Goal: Task Accomplishment & Management: Manage account settings

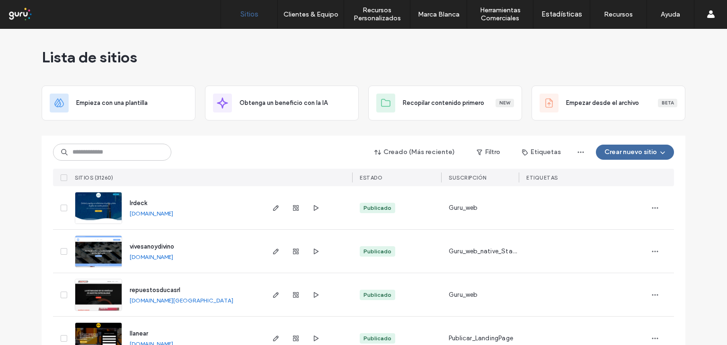
scroll to position [95, 0]
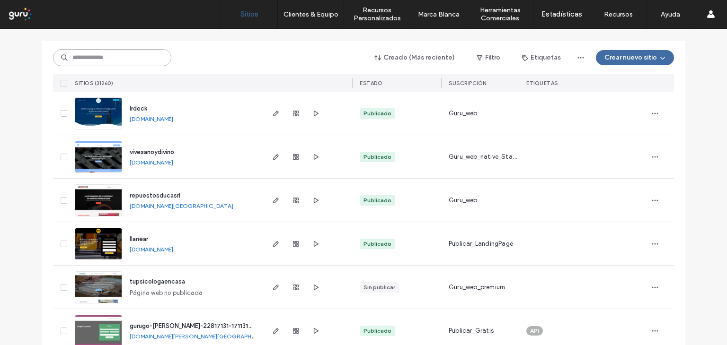
click at [123, 63] on input at bounding box center [112, 57] width 118 height 17
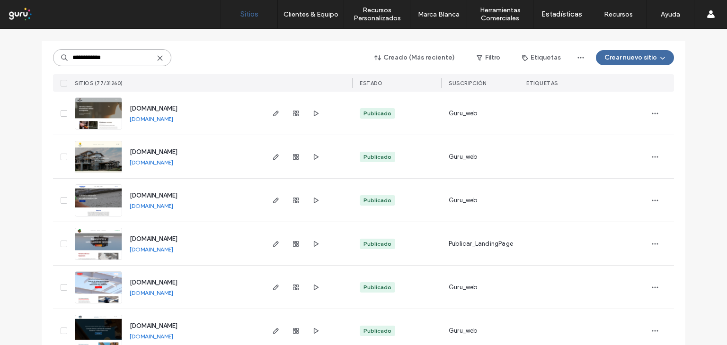
drag, startPoint x: 119, startPoint y: 58, endPoint x: 1, endPoint y: 28, distance: 121.5
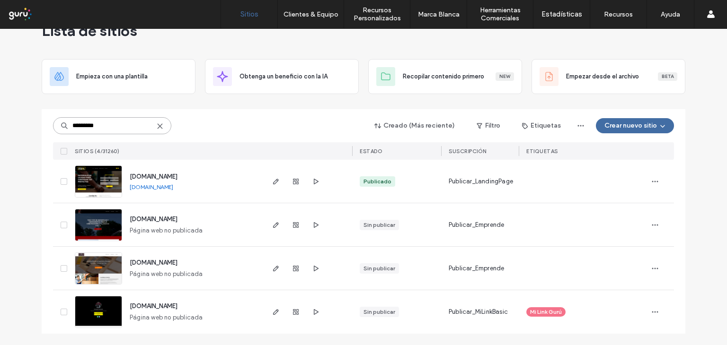
scroll to position [26, 0]
type input "*********"
click at [649, 176] on span "button" at bounding box center [654, 181] width 15 height 15
click at [617, 201] on div "Duplicar Sitio" at bounding box center [611, 206] width 95 height 18
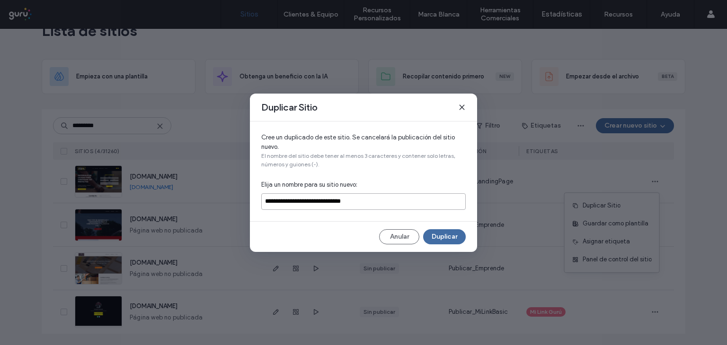
drag, startPoint x: 329, startPoint y: 202, endPoint x: 226, endPoint y: 196, distance: 103.3
click at [226, 196] on div "**********" at bounding box center [363, 172] width 727 height 345
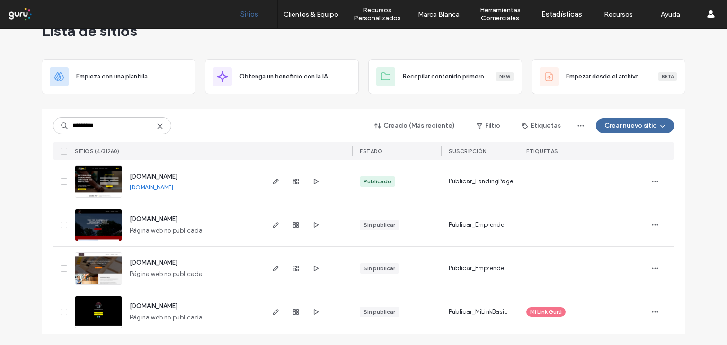
click at [651, 170] on div at bounding box center [660, 181] width 26 height 43
click at [651, 178] on icon "button" at bounding box center [655, 182] width 8 height 8
click at [613, 206] on span "Duplicar Sitio" at bounding box center [601, 205] width 38 height 9
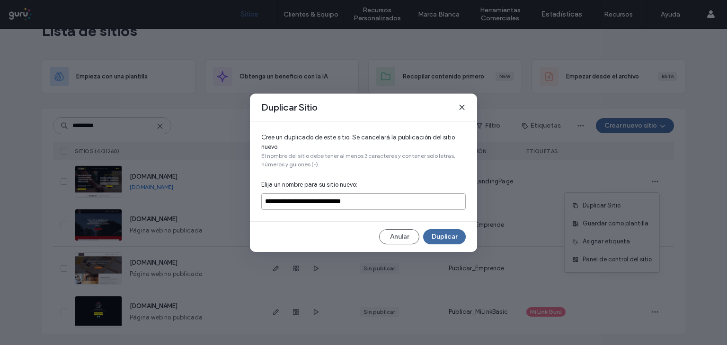
drag, startPoint x: 402, startPoint y: 197, endPoint x: 265, endPoint y: 192, distance: 136.8
click at [265, 192] on div "**********" at bounding box center [363, 172] width 227 height 100
type input "**********"
click at [451, 239] on button "Duplicar" at bounding box center [444, 236] width 43 height 15
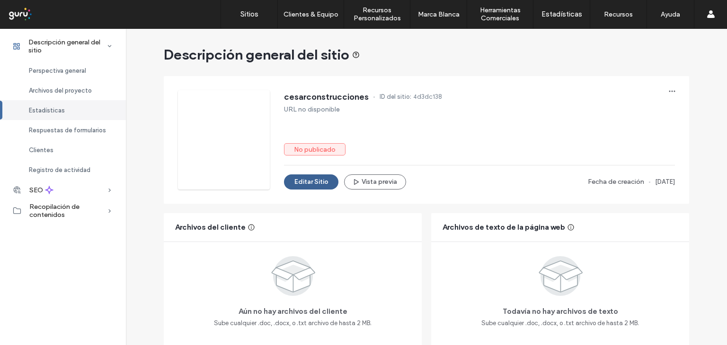
click at [306, 185] on button "Editar Sitio" at bounding box center [311, 182] width 54 height 15
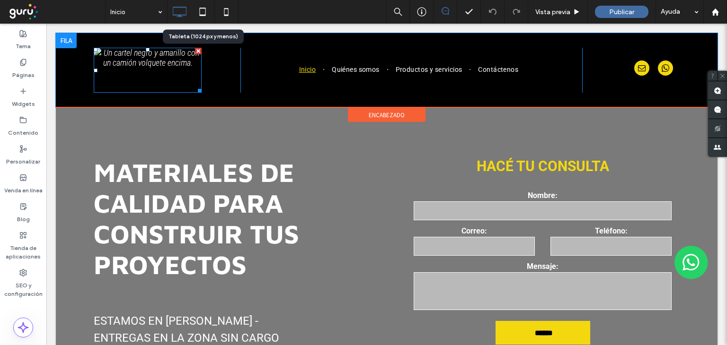
click at [173, 71] on img at bounding box center [148, 70] width 108 height 45
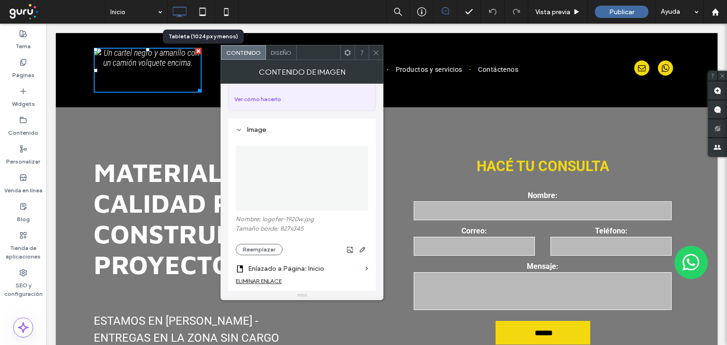
scroll to position [142, 0]
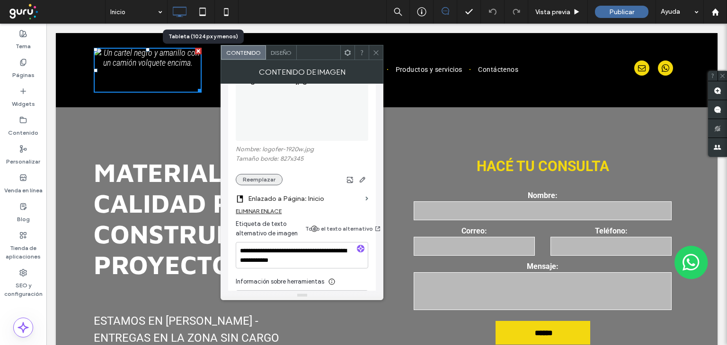
click at [261, 174] on button "Reemplazar" at bounding box center [259, 179] width 47 height 11
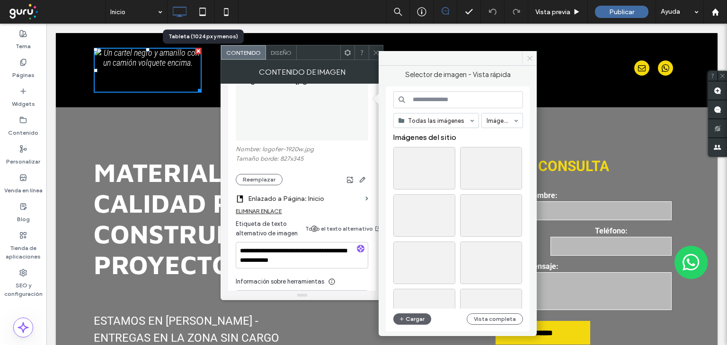
click at [526, 67] on div "Selector de imagen - Vista rápida Todas las imágenes Imágenes Imágenes del siti…" at bounding box center [457, 198] width 158 height 264
click at [529, 62] on span at bounding box center [529, 58] width 15 height 14
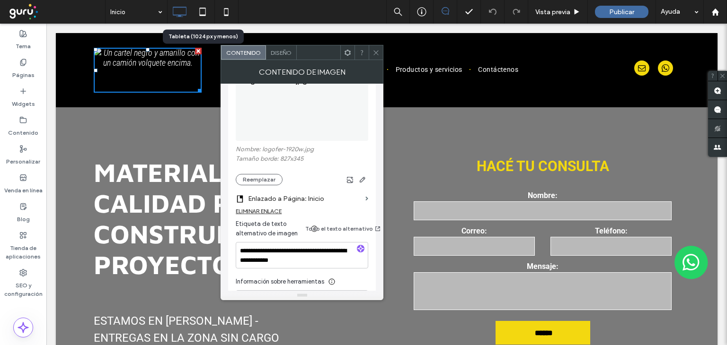
click at [374, 48] on span at bounding box center [375, 52] width 7 height 14
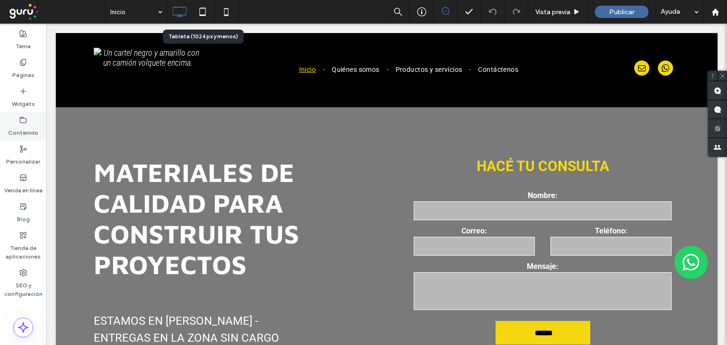
click at [39, 127] on div "Contenido" at bounding box center [23, 126] width 46 height 29
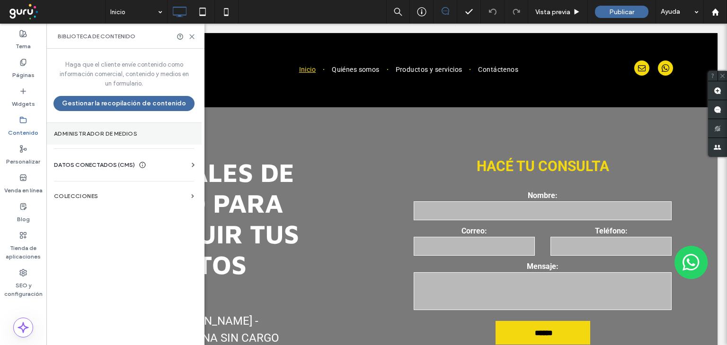
click at [92, 141] on section "Administrador de medios" at bounding box center [123, 134] width 155 height 22
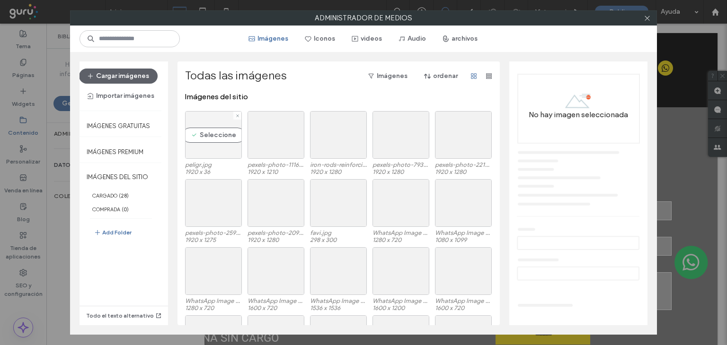
click at [221, 130] on div "Seleccione" at bounding box center [213, 135] width 57 height 48
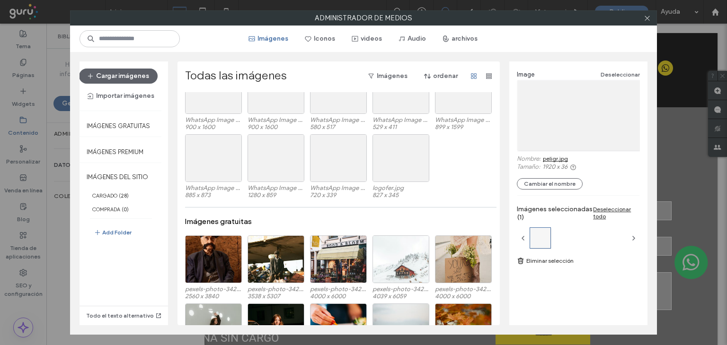
scroll to position [398, 0]
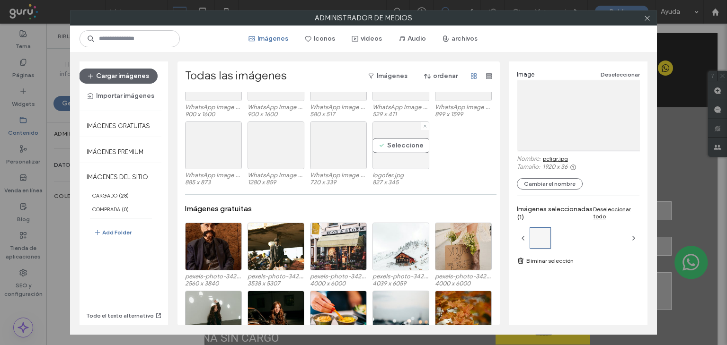
click at [398, 134] on div "Seleccione" at bounding box center [400, 146] width 57 height 48
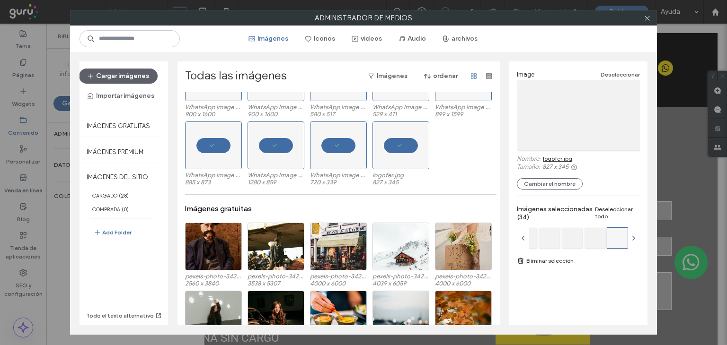
click at [528, 262] on link "Eliminar selección" at bounding box center [578, 260] width 123 height 9
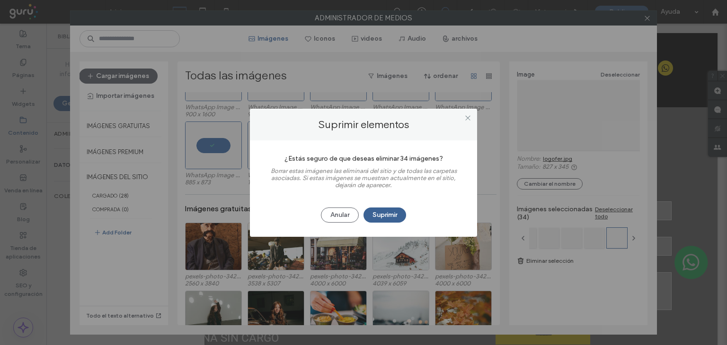
click at [376, 211] on button "Suprimir" at bounding box center [384, 215] width 43 height 15
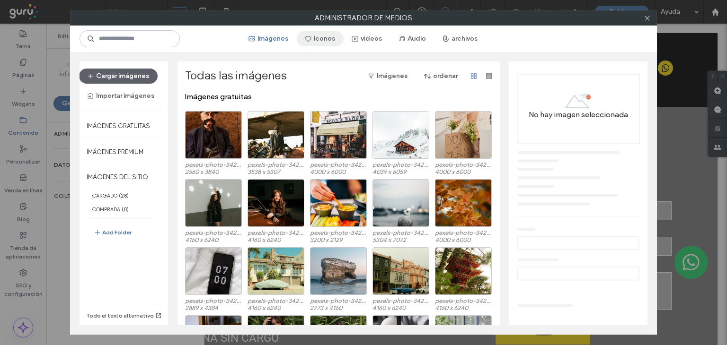
click at [320, 36] on button "Iconos" at bounding box center [320, 38] width 47 height 15
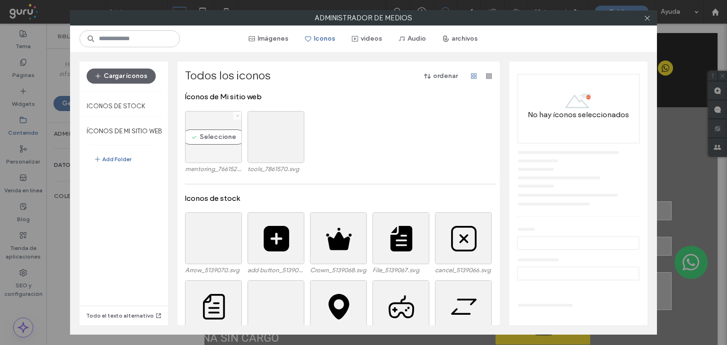
click at [236, 116] on icon at bounding box center [238, 116] width 4 height 4
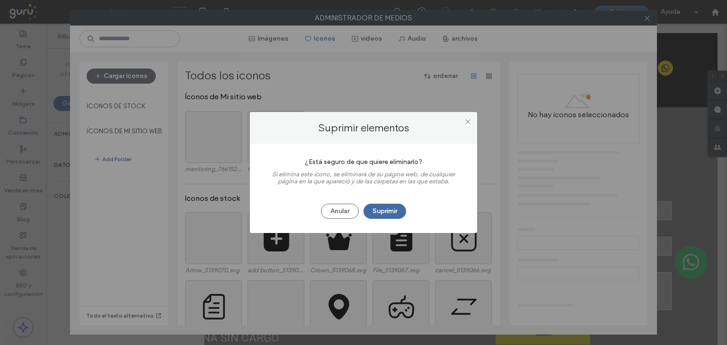
click at [385, 212] on button "Suprimir" at bounding box center [384, 211] width 43 height 15
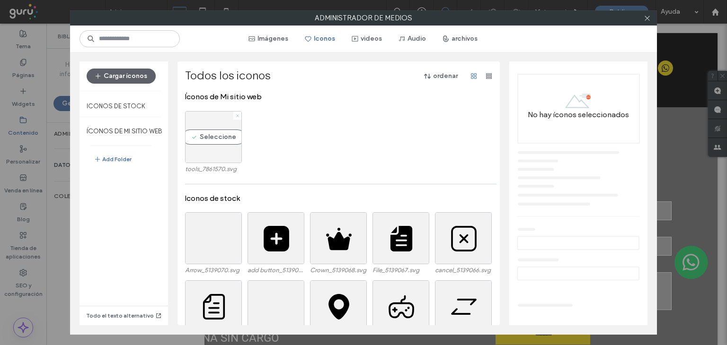
click at [236, 114] on icon at bounding box center [238, 116] width 4 height 4
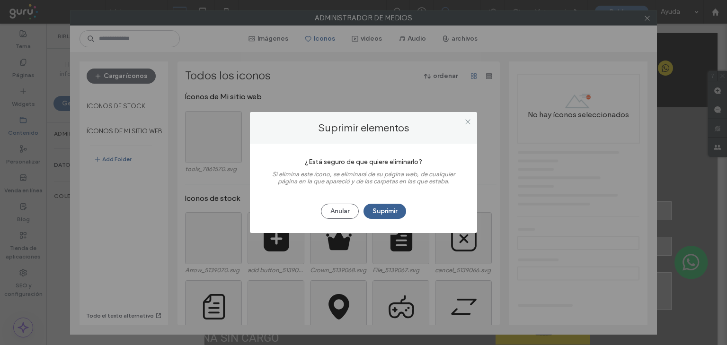
click at [392, 208] on button "Suprimir" at bounding box center [384, 211] width 43 height 15
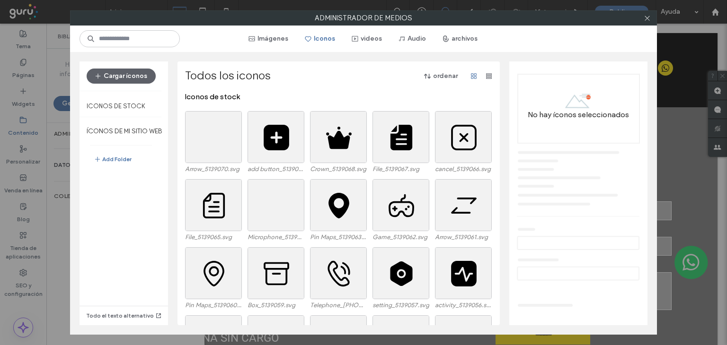
click at [384, 47] on div "Imágenes Iconos videos Audio archivos" at bounding box center [363, 39] width 587 height 26
click at [379, 44] on button "videos" at bounding box center [366, 38] width 47 height 15
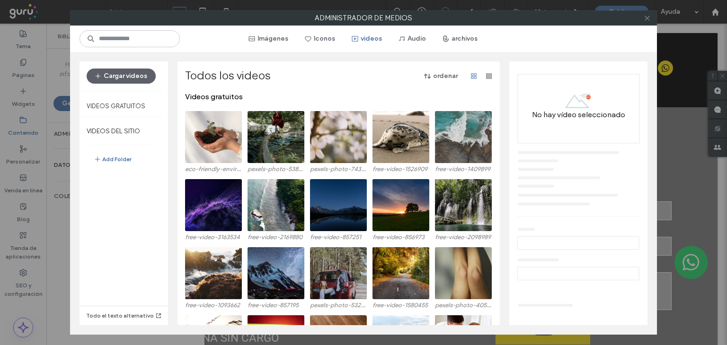
click at [647, 15] on icon at bounding box center [646, 18] width 7 height 7
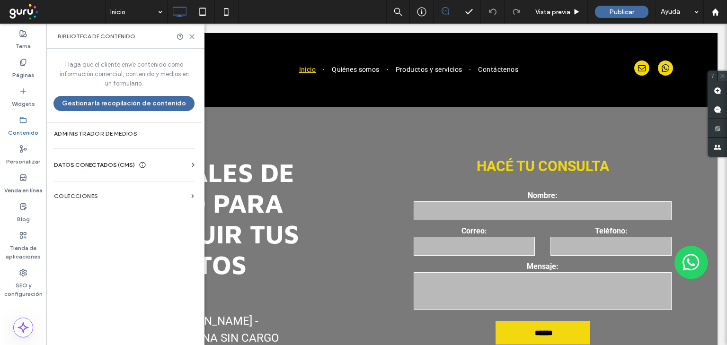
click at [725, 74] on span at bounding box center [722, 76] width 10 height 10
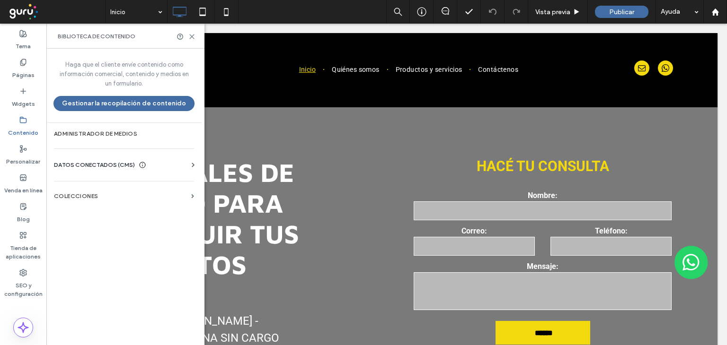
click at [197, 34] on div "Biblioteca de contenido" at bounding box center [125, 36] width 158 height 25
click at [192, 35] on use at bounding box center [192, 37] width 4 height 4
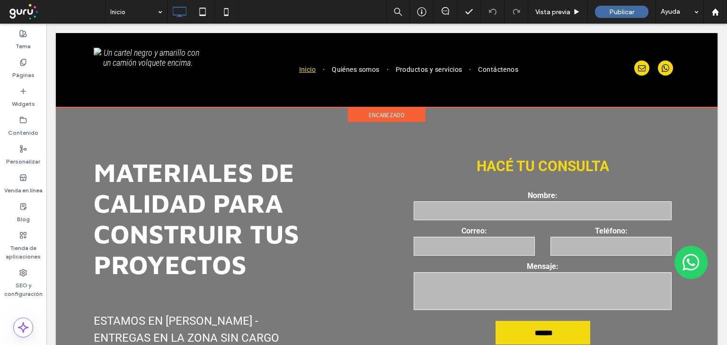
click at [377, 110] on div "encabezado" at bounding box center [387, 115] width 78 height 14
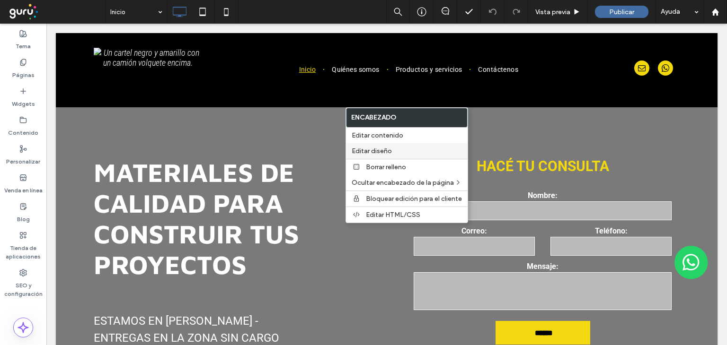
click at [384, 148] on span "Editar diseño" at bounding box center [372, 151] width 40 height 8
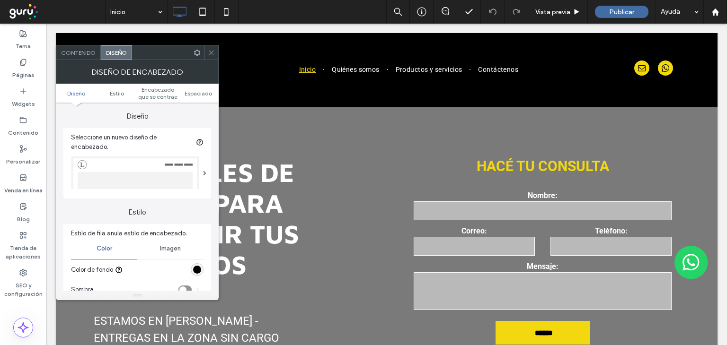
click at [201, 268] on div "rgb(0, 0, 0)" at bounding box center [197, 270] width 8 height 8
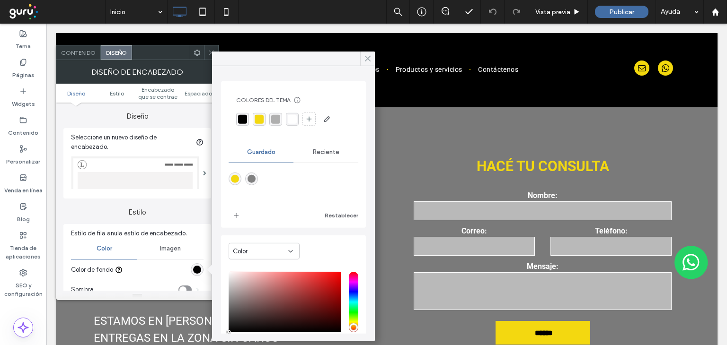
click at [370, 61] on icon at bounding box center [367, 58] width 9 height 9
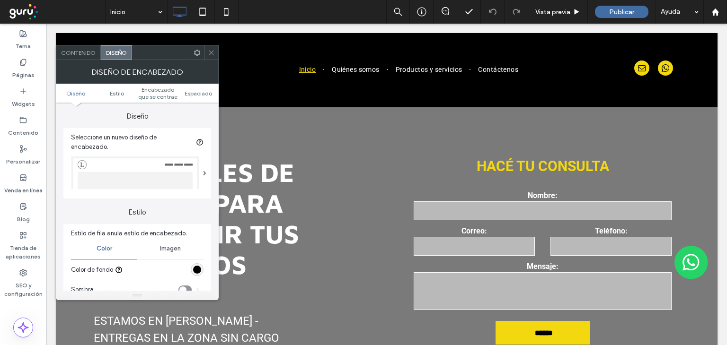
click at [216, 54] on div at bounding box center [211, 52] width 14 height 14
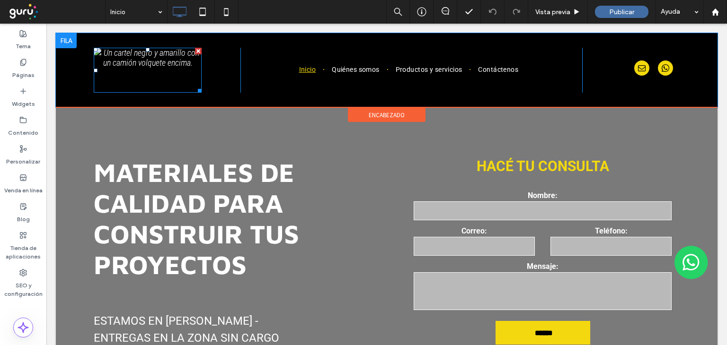
click at [153, 61] on img at bounding box center [148, 70] width 108 height 45
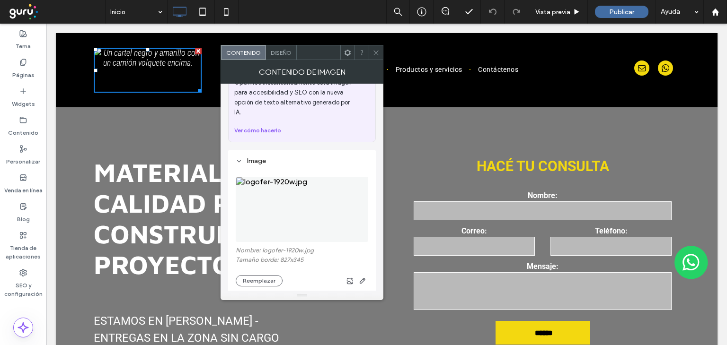
scroll to position [95, 0]
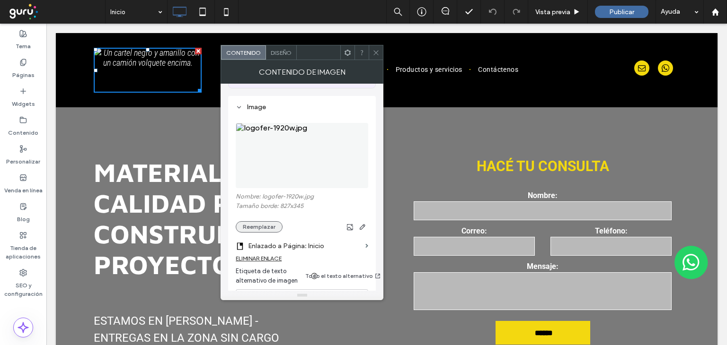
click at [274, 221] on button "Reemplazar" at bounding box center [259, 226] width 47 height 11
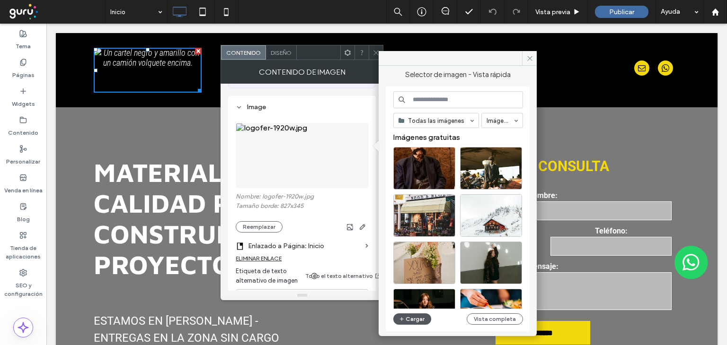
click at [408, 320] on button "Cargar" at bounding box center [412, 319] width 38 height 11
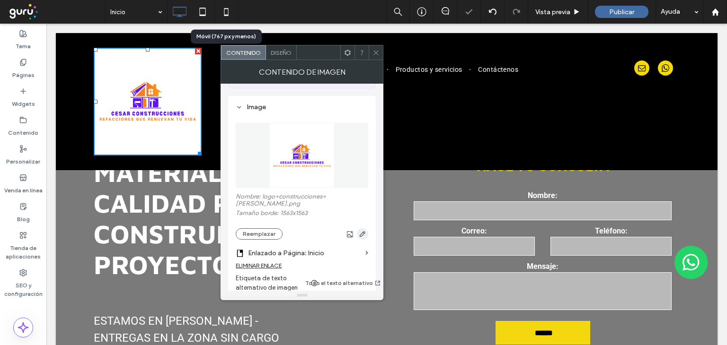
click at [360, 230] on icon "button" at bounding box center [363, 234] width 8 height 8
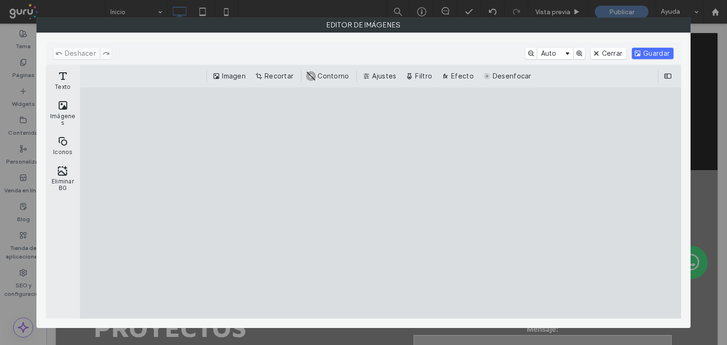
click at [283, 76] on button "Recortar" at bounding box center [275, 75] width 44 height 11
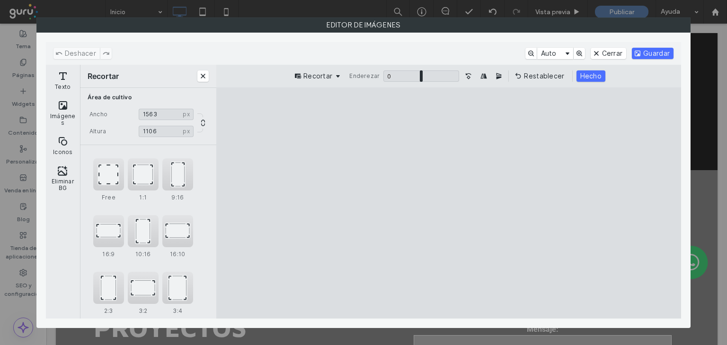
drag, startPoint x: 451, startPoint y: 146, endPoint x: 450, endPoint y: 163, distance: 17.5
click at [448, 203] on cesdk-canvas "Lienzo del editor" at bounding box center [448, 203] width 0 height 0
type input "***"
drag, startPoint x: 449, startPoint y: 310, endPoint x: 467, endPoint y: 233, distance: 79.1
click at [448, 203] on cesdk-canvas "Lienzo del editor" at bounding box center [448, 203] width 0 height 0
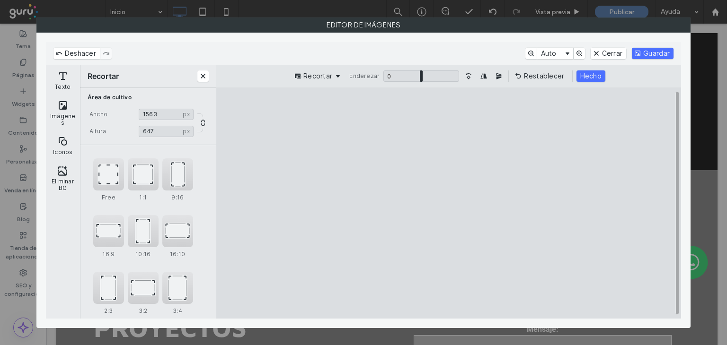
click at [610, 72] on div "Recortar Enderezar 0 * 0 Restablecer Hecho" at bounding box center [448, 75] width 449 height 11
click at [585, 81] on div "Recortar Enderezar 0 * 0 Restablecer Hecho" at bounding box center [448, 76] width 465 height 23
click at [589, 79] on button "Hecho" at bounding box center [590, 75] width 29 height 11
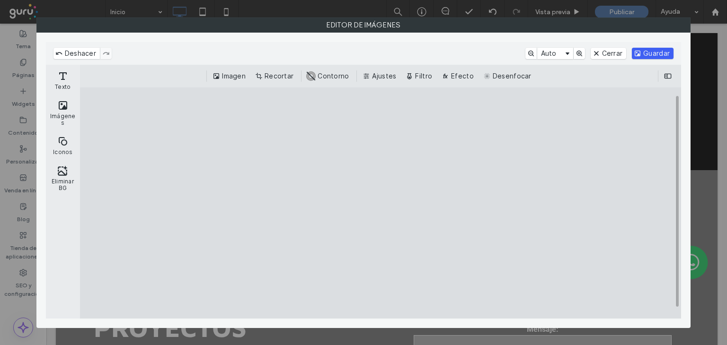
click at [646, 55] on button "Guardar" at bounding box center [653, 53] width 42 height 11
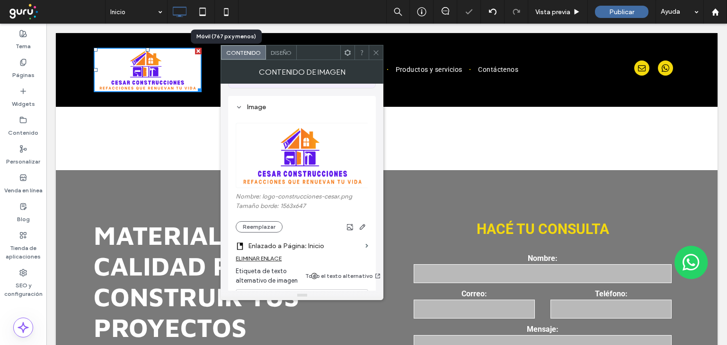
scroll to position [142, 0]
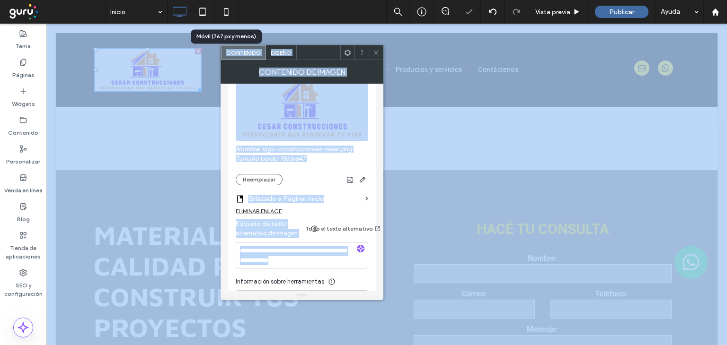
drag, startPoint x: 281, startPoint y: 268, endPoint x: 171, endPoint y: 231, distance: 115.8
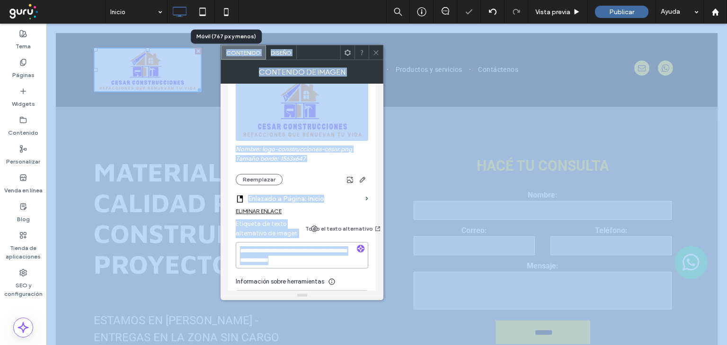
click at [315, 254] on textarea "**********" at bounding box center [302, 255] width 132 height 26
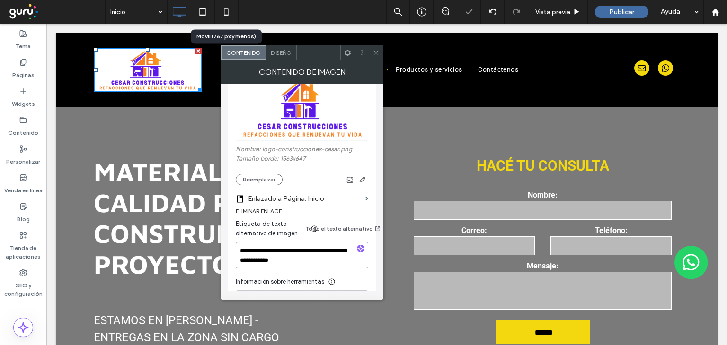
drag, startPoint x: 362, startPoint y: 278, endPoint x: 160, endPoint y: 196, distance: 218.0
click at [360, 246] on icon "button" at bounding box center [360, 249] width 7 height 7
type textarea "**********"
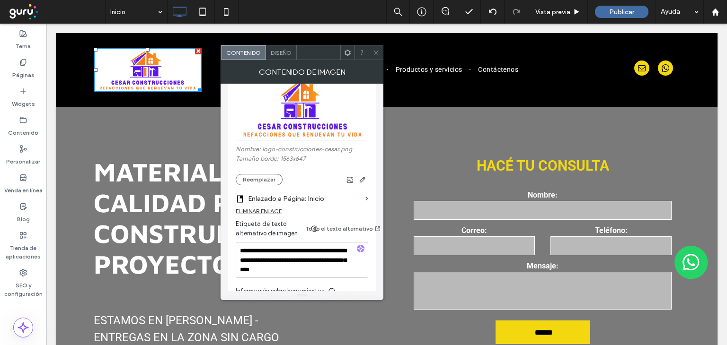
click at [377, 53] on icon at bounding box center [375, 52] width 7 height 7
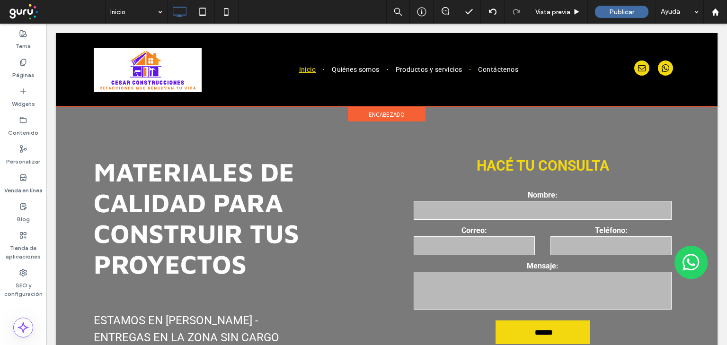
click at [361, 115] on div "encabezado" at bounding box center [387, 114] width 78 height 14
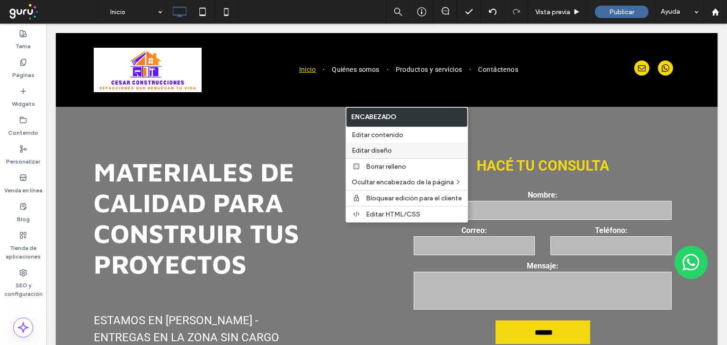
click at [377, 152] on span "Editar diseño" at bounding box center [372, 151] width 40 height 8
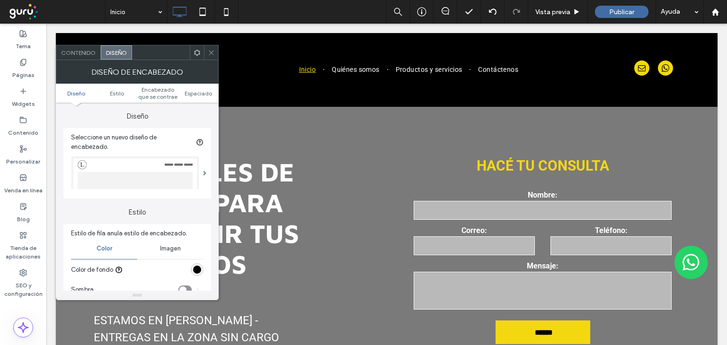
click at [201, 271] on div "rgb(0, 0, 0)" at bounding box center [197, 270] width 13 height 13
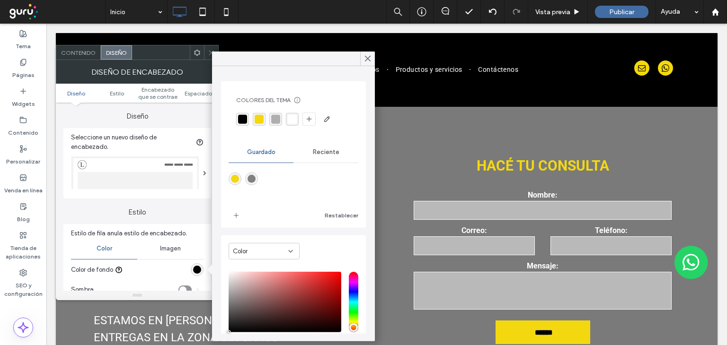
click at [295, 118] on div "rgba(255, 255, 255, 1)" at bounding box center [292, 118] width 9 height 9
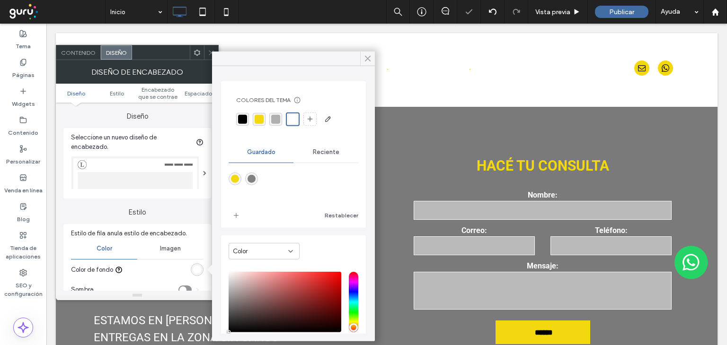
click at [372, 61] on div at bounding box center [367, 59] width 15 height 14
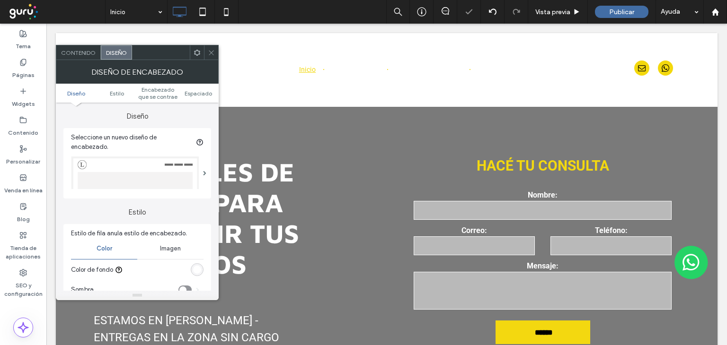
click at [206, 50] on div at bounding box center [211, 52] width 14 height 14
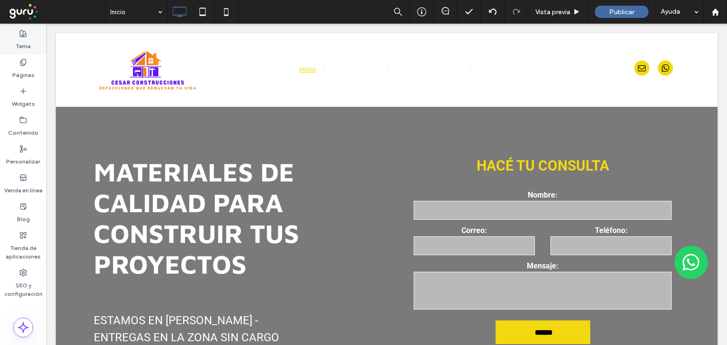
click at [13, 40] on div "Tema" at bounding box center [23, 40] width 46 height 29
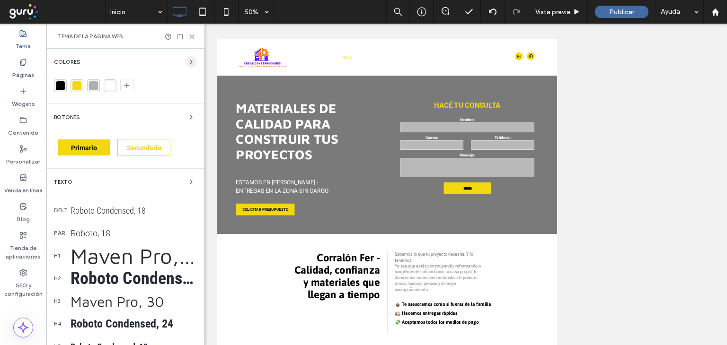
click at [195, 58] on div "Colores Botones Primario Secundario Texto dflt Roboto Condensed, 18 par Roboto,…" at bounding box center [125, 273] width 158 height 448
click at [189, 59] on icon "button" at bounding box center [191, 62] width 8 height 8
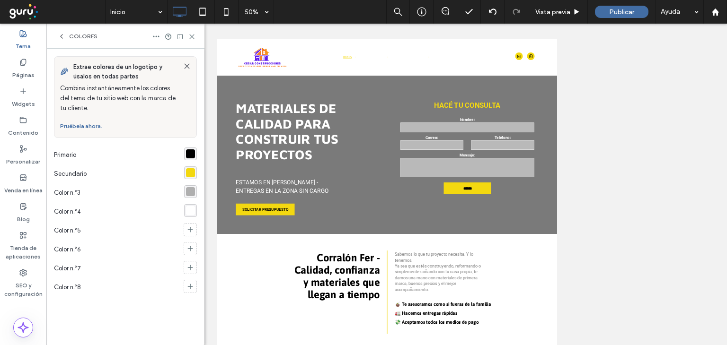
click at [193, 171] on div "rgba(243,216,16,1)" at bounding box center [190, 172] width 9 height 9
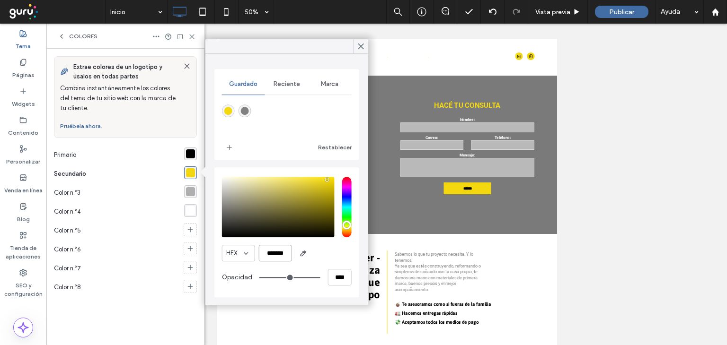
drag, startPoint x: 286, startPoint y: 250, endPoint x: 220, endPoint y: 249, distance: 66.2
click at [220, 249] on div "HEX ******* Opacidad ****" at bounding box center [286, 232] width 145 height 130
paste input "color picker textbox"
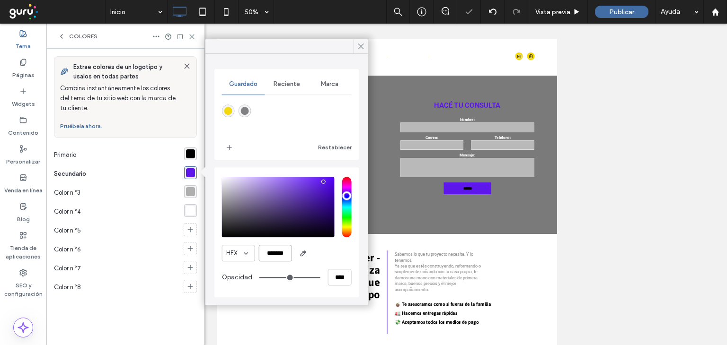
type input "*******"
click at [360, 47] on use at bounding box center [360, 46] width 5 height 5
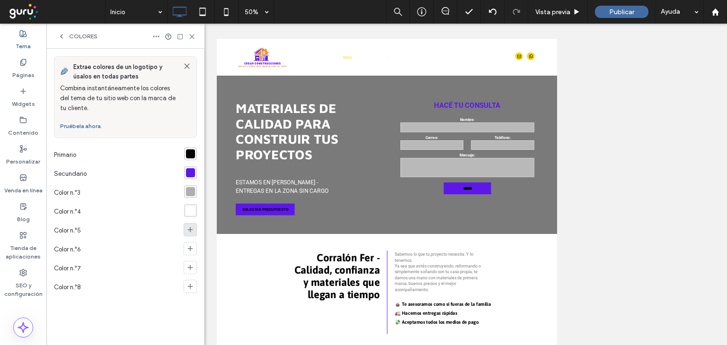
click at [189, 223] on div at bounding box center [190, 229] width 13 height 13
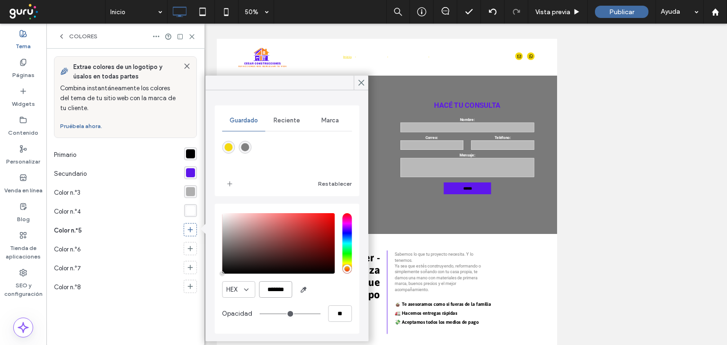
scroll to position [0, 2]
drag, startPoint x: 260, startPoint y: 287, endPoint x: 317, endPoint y: 286, distance: 57.7
click at [317, 286] on div "HEX *******" at bounding box center [287, 289] width 130 height 17
paste input "color picker textbox"
type input "*******"
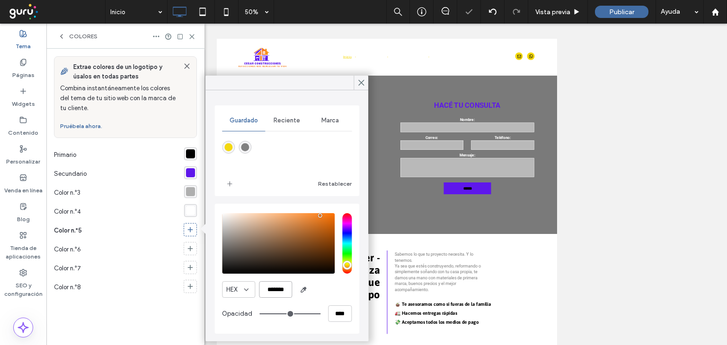
type input "***"
type input "****"
type input "*******"
click at [362, 82] on icon at bounding box center [361, 83] width 9 height 9
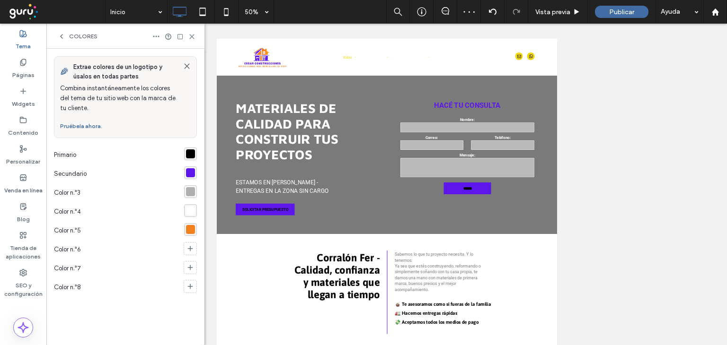
click at [196, 35] on div "Colores" at bounding box center [125, 36] width 158 height 25
click at [192, 31] on div "Colores" at bounding box center [125, 36] width 158 height 25
click at [192, 36] on use at bounding box center [192, 37] width 4 height 4
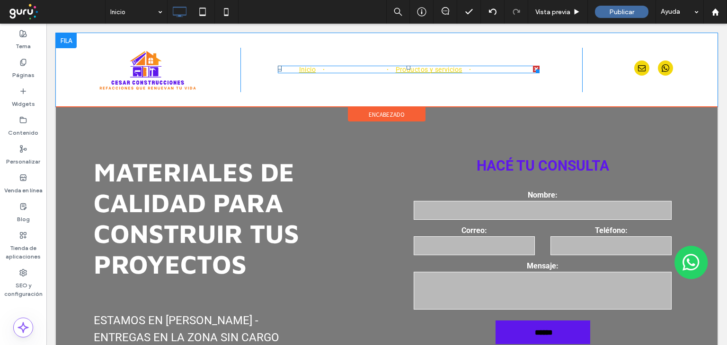
click at [406, 69] on div at bounding box center [408, 68] width 4 height 4
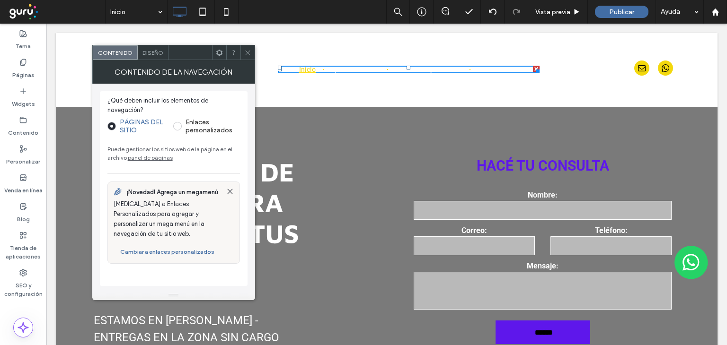
click at [148, 59] on div "Diseño" at bounding box center [153, 52] width 31 height 14
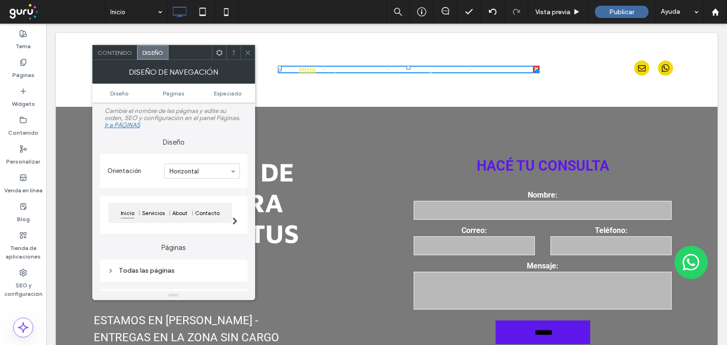
click at [149, 53] on span "Diseño" at bounding box center [152, 52] width 21 height 7
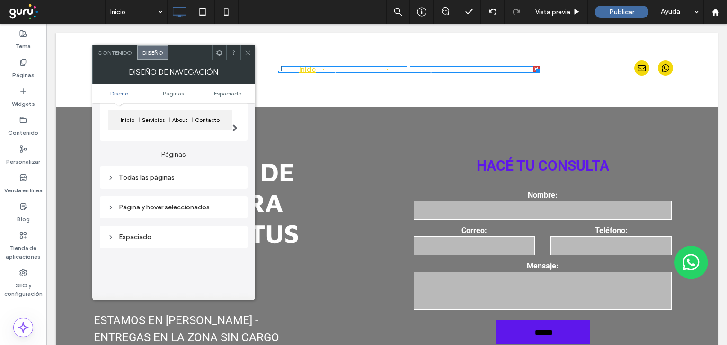
scroll to position [95, 0]
click at [232, 132] on span at bounding box center [234, 120] width 5 height 41
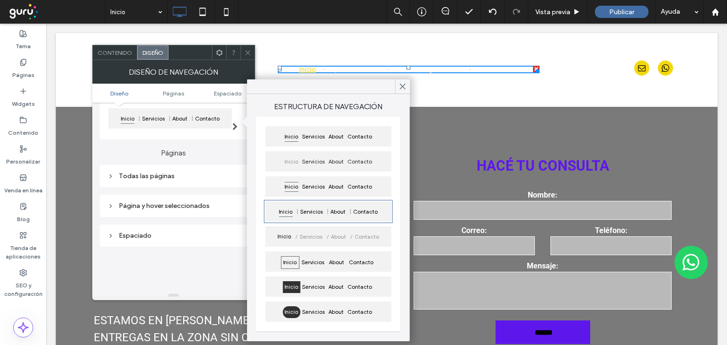
click at [294, 157] on span "Inicio" at bounding box center [291, 162] width 18 height 12
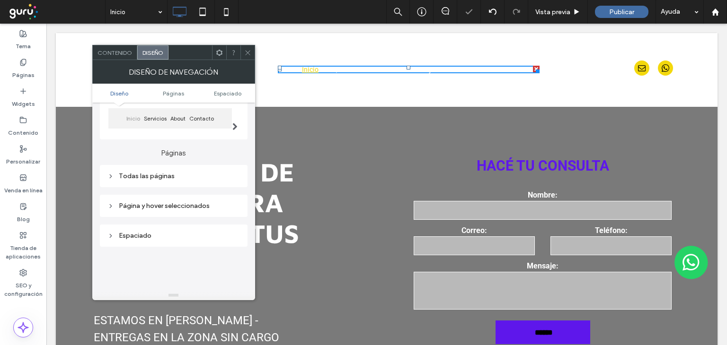
click at [171, 175] on div "Todas las páginas" at bounding box center [173, 176] width 132 height 8
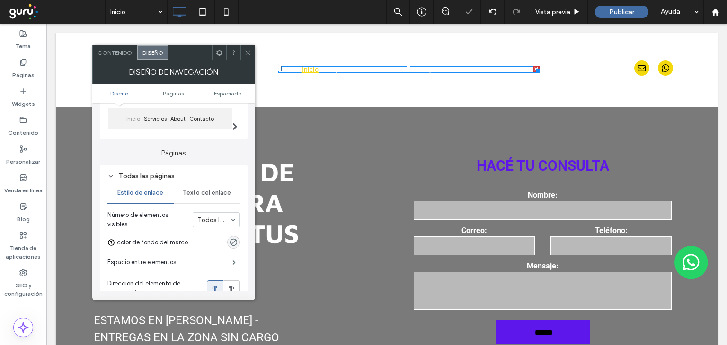
click at [215, 196] on span "Texto del enlace" at bounding box center [207, 193] width 48 height 8
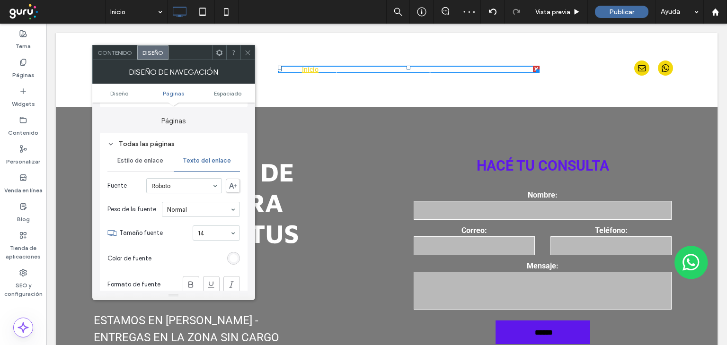
scroll to position [142, 0]
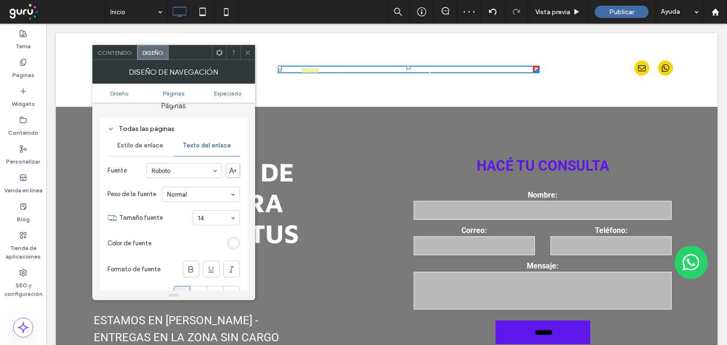
click at [235, 242] on div "rgb(255, 255, 255)" at bounding box center [233, 243] width 8 height 8
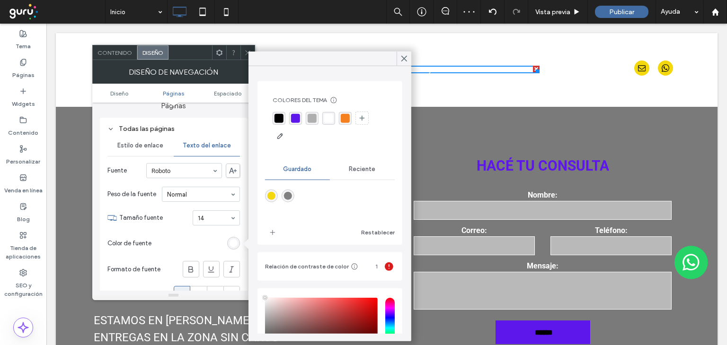
drag, startPoint x: 293, startPoint y: 115, endPoint x: 326, endPoint y: 104, distance: 34.9
click at [293, 114] on div "rgba(94, 23, 235, 1)" at bounding box center [295, 118] width 9 height 9
click at [407, 57] on icon at bounding box center [404, 58] width 9 height 9
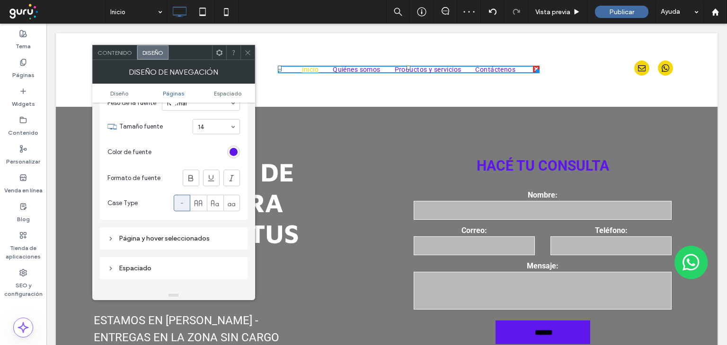
scroll to position [284, 0]
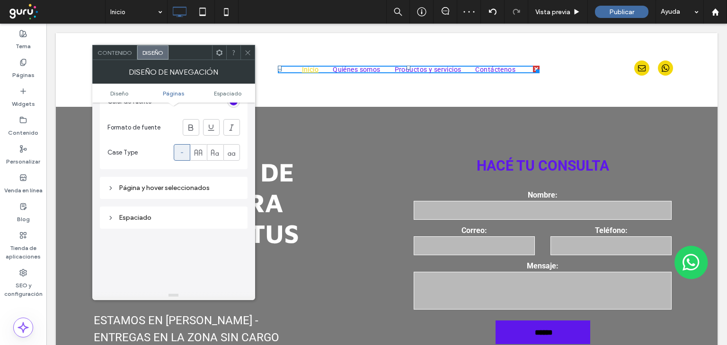
click at [176, 186] on div "Página y hover seleccionados" at bounding box center [173, 188] width 132 height 8
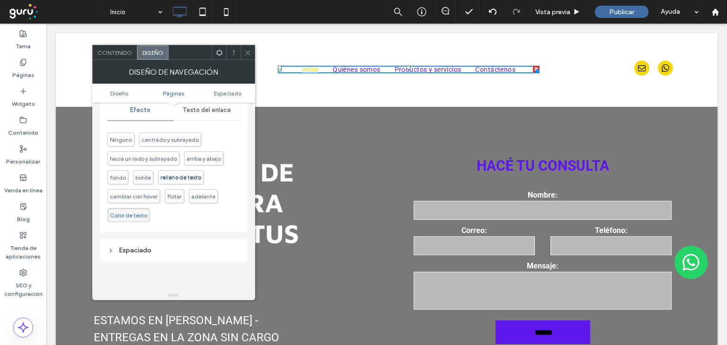
scroll to position [331, 0]
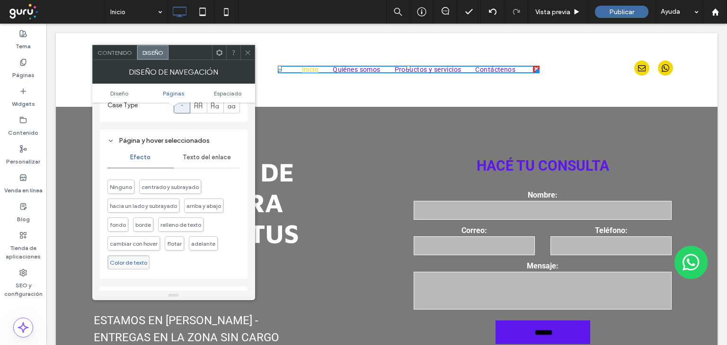
click at [221, 158] on span "Texto del enlace" at bounding box center [207, 158] width 48 height 8
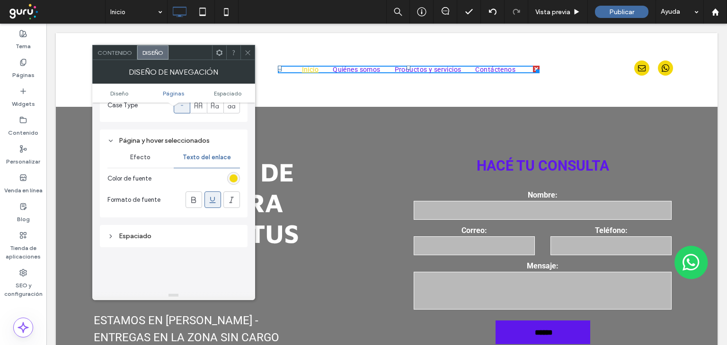
click at [215, 201] on icon at bounding box center [212, 199] width 9 height 9
click at [234, 174] on div "rgb(243, 216, 16)" at bounding box center [233, 178] width 13 height 13
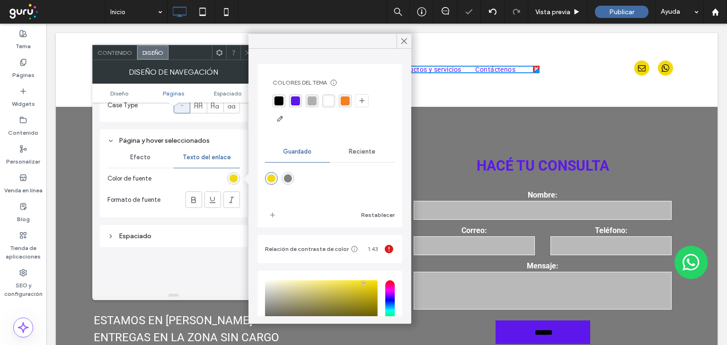
click at [341, 103] on div "rgba(245, 128, 32, 1)" at bounding box center [345, 101] width 9 height 9
drag, startPoint x: 402, startPoint y: 42, endPoint x: 356, endPoint y: 19, distance: 51.8
click at [402, 42] on use at bounding box center [404, 41] width 5 height 5
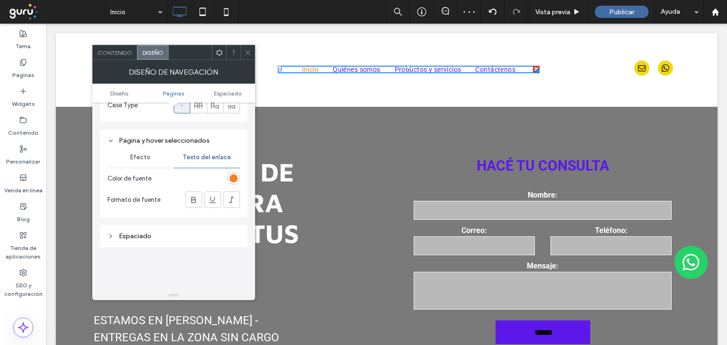
click at [251, 50] on icon at bounding box center [247, 52] width 7 height 7
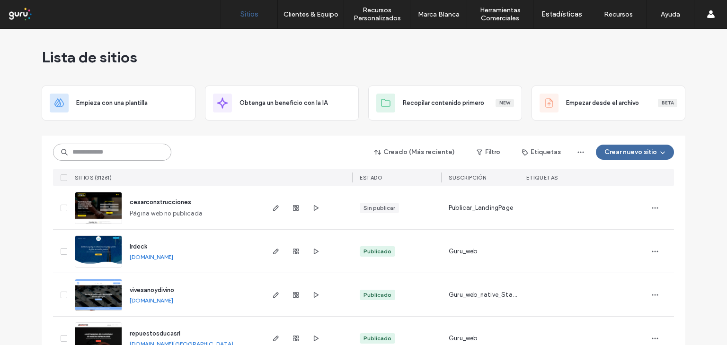
click at [129, 151] on input at bounding box center [112, 152] width 118 height 17
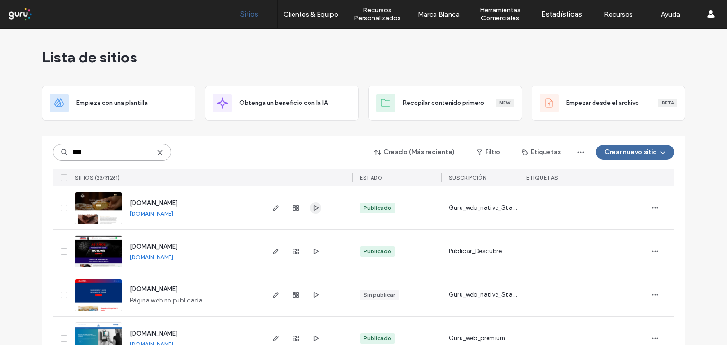
type input "****"
click at [159, 154] on icon at bounding box center [160, 153] width 8 height 8
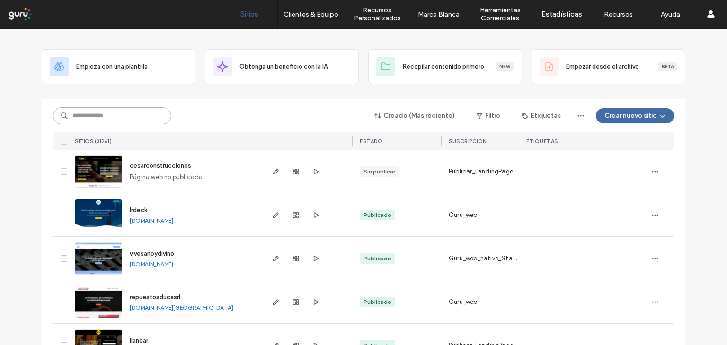
scroll to position [47, 0]
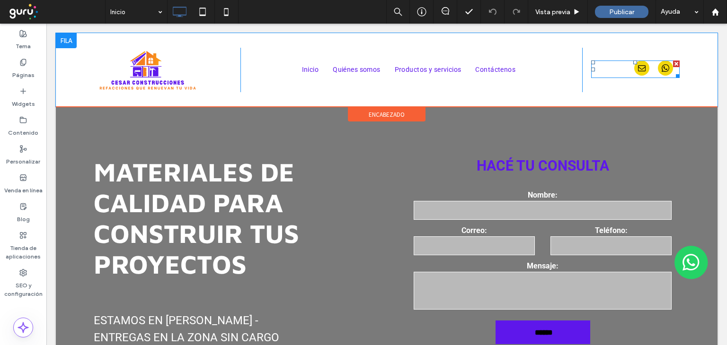
click at [636, 76] on link "email" at bounding box center [641, 70] width 15 height 18
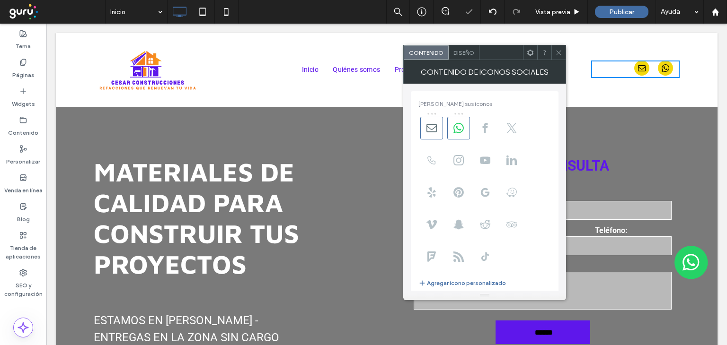
click at [464, 50] on span "Diseño" at bounding box center [463, 52] width 21 height 7
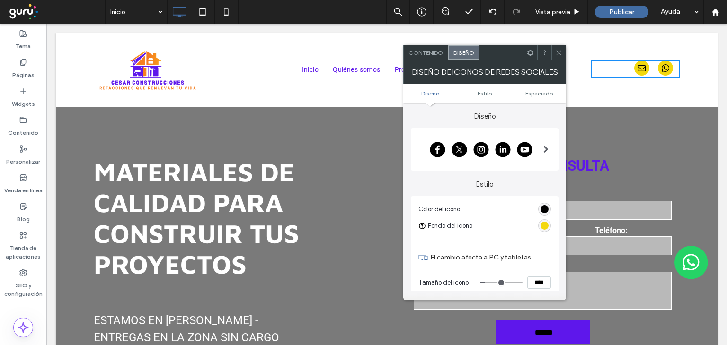
click at [547, 226] on div "rgb(243, 216, 13)" at bounding box center [544, 226] width 8 height 8
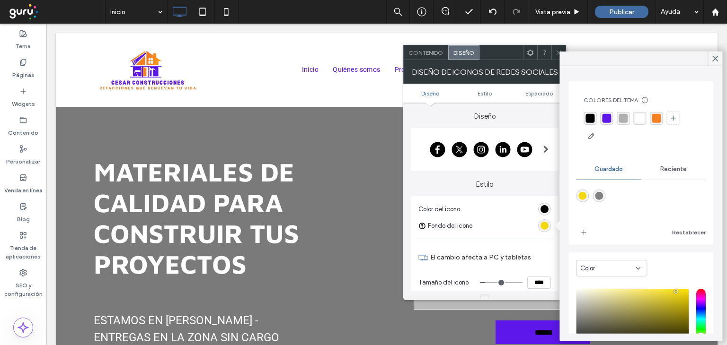
click at [659, 116] on div "rgba(245, 128, 32, 1)" at bounding box center [655, 118] width 9 height 9
click at [716, 59] on icon at bounding box center [715, 58] width 9 height 9
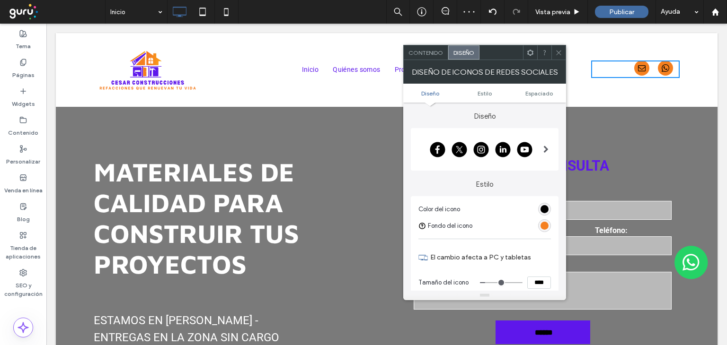
click at [545, 209] on div "rgb(0, 0, 0)" at bounding box center [544, 209] width 8 height 8
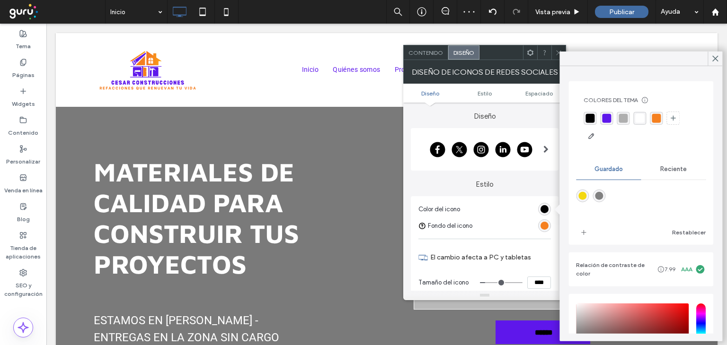
click at [609, 118] on div "rgba(94, 23, 235, 1)" at bounding box center [606, 118] width 9 height 9
click at [712, 57] on icon at bounding box center [715, 58] width 9 height 9
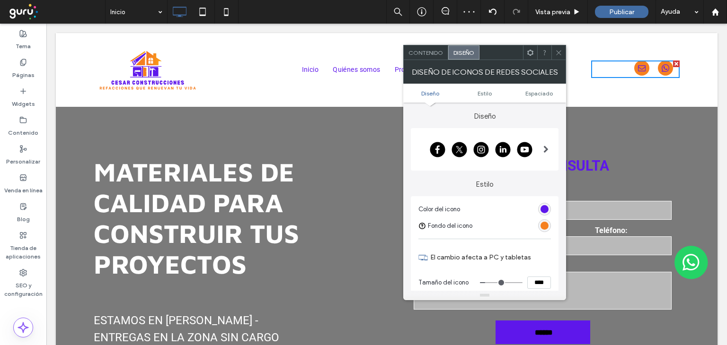
click at [558, 53] on icon at bounding box center [558, 52] width 7 height 7
